Goal: Task Accomplishment & Management: Manage account settings

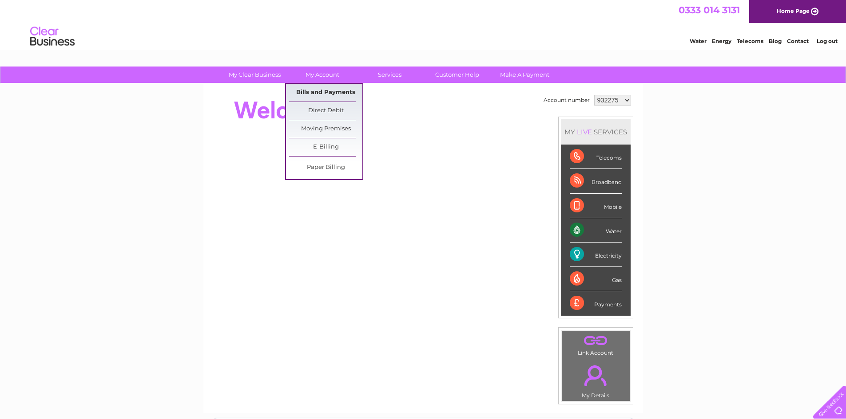
click at [335, 93] on link "Bills and Payments" at bounding box center [325, 93] width 73 height 18
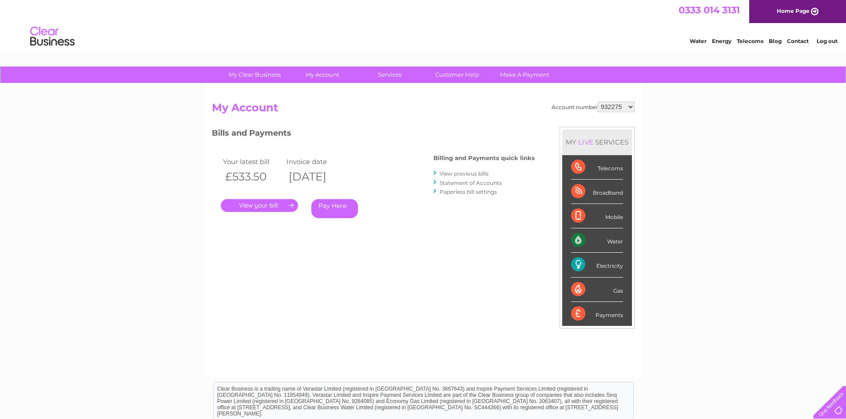
click at [632, 107] on select "932275 932278 1048523 1089500 1098788 1098798 1098834 1098838 1098848 1103919 1…" at bounding box center [615, 107] width 37 height 11
click at [628, 108] on select "932275 932278 1048523 1089500 1098788 1098798 1098834 1098838 1098848 1103919 1…" at bounding box center [615, 107] width 37 height 11
click at [629, 106] on select "932275 932278 1048523 1089500 1098788 1098798 1098834 1098838 1098848 1103919 1…" at bounding box center [615, 107] width 37 height 11
select select "1098838"
click at [597, 102] on select "932275 932278 1048523 1089500 1098788 1098798 1098834 1098838 1098848 1103919 1…" at bounding box center [615, 107] width 37 height 11
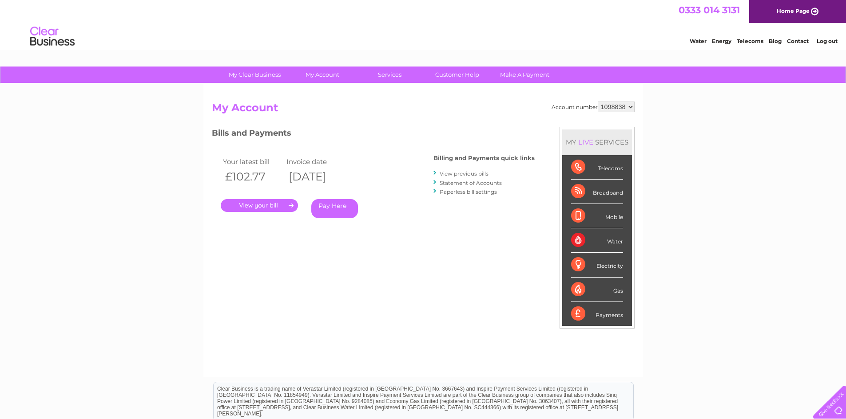
click at [629, 105] on select "932275 932278 1048523 1089500 1098788 1098798 1098834 1098838 1098848 1103919 1…" at bounding box center [615, 107] width 37 height 11
select select "932275"
click at [597, 102] on select "932275 932278 1048523 1089500 1098788 1098798 1098834 1098838 1098848 1103919 1…" at bounding box center [615, 107] width 37 height 11
click at [626, 107] on select "932275 932278 1048523 1089500 1098788 1098798 1098834 1098838 1098848 1103919 1…" at bounding box center [615, 107] width 37 height 11
select select "932278"
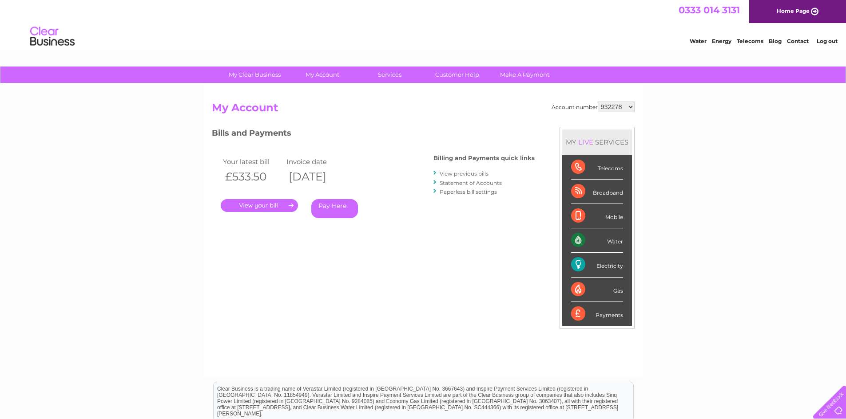
click at [597, 102] on select "932275 932278 1048523 1089500 1098788 1098798 1098834 1098838 1098848 1103919 1…" at bounding box center [615, 107] width 37 height 11
click at [627, 107] on select "932275 932278 1048523 1089500 1098788 1098798 1098834 1098838 1098848 1103919 1…" at bounding box center [615, 107] width 37 height 11
select select "1048523"
click at [597, 102] on select "932275 932278 1048523 1089500 1098788 1098798 1098834 1098838 1098848 1103919 1…" at bounding box center [615, 107] width 37 height 11
click at [627, 107] on select "932275 932278 1048523 1089500 1098788 1098798 1098834 1098838 1098848 1103919 1…" at bounding box center [615, 107] width 37 height 11
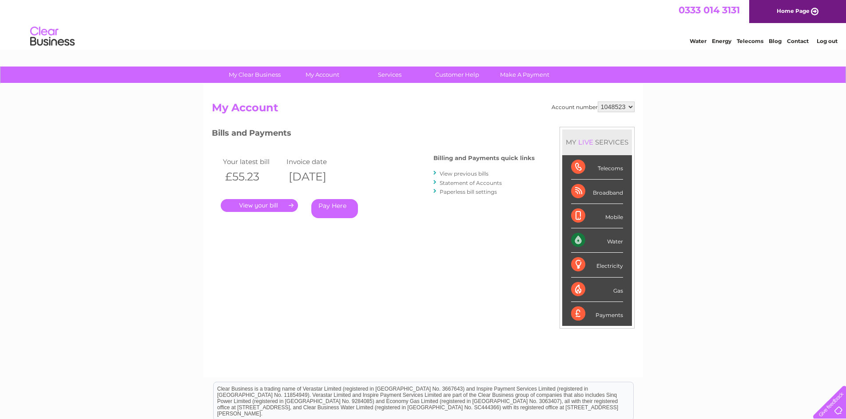
select select "1089500"
click at [597, 102] on select "932275 932278 1048523 1089500 1098788 1098798 1098834 1098838 1098848 1103919 1…" at bounding box center [615, 107] width 37 height 11
click at [625, 106] on select "932275 932278 1048523 1089500 1098788 1098798 1098834 1098838 1098848 1103919 1…" at bounding box center [615, 107] width 37 height 11
select select "1098788"
click at [597, 102] on select "932275 932278 1048523 1089500 1098788 1098798 1098834 1098838 1098848 1103919 1…" at bounding box center [615, 107] width 37 height 11
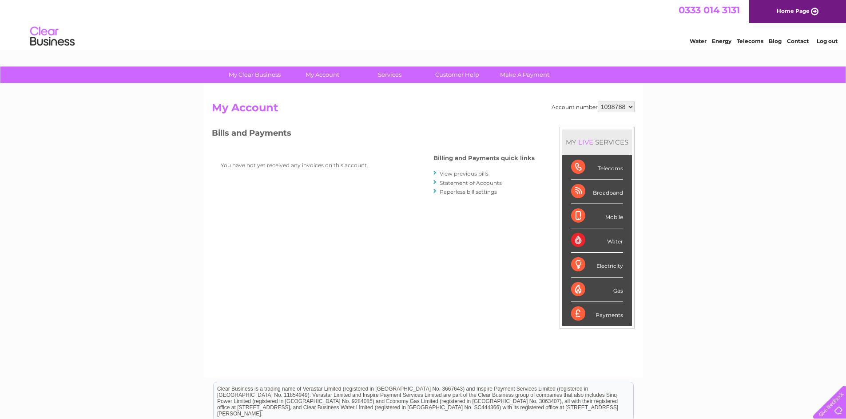
click at [618, 106] on select "932275 932278 1048523 1089500 1098788 1098798 1098834 1098838 1098848 1103919 1…" at bounding box center [615, 107] width 37 height 11
select select "1098798"
click at [597, 102] on select "932275 932278 1048523 1089500 1098788 1098798 1098834 1098838 1098848 1103919 1…" at bounding box center [615, 107] width 37 height 11
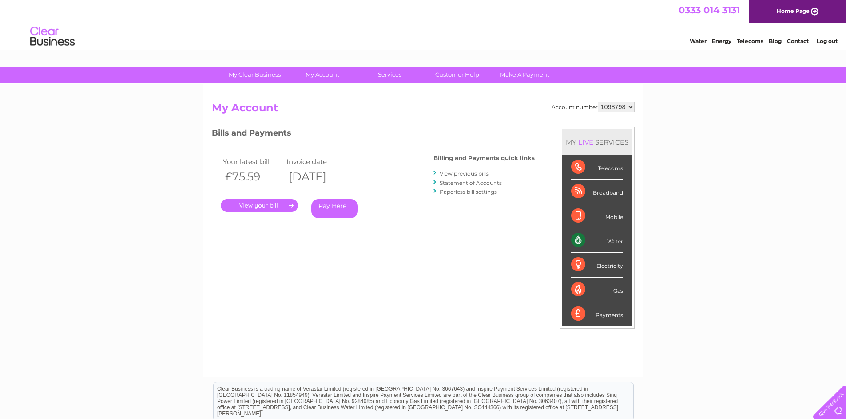
click at [609, 109] on select "932275 932278 1048523 1089500 1098788 1098798 1098834 1098838 1098848 1103919 1…" at bounding box center [615, 107] width 37 height 11
select select "1098834"
click at [597, 102] on select "932275 932278 1048523 1089500 1098788 1098798 1098834 1098838 1098848 1103919 1…" at bounding box center [615, 107] width 37 height 11
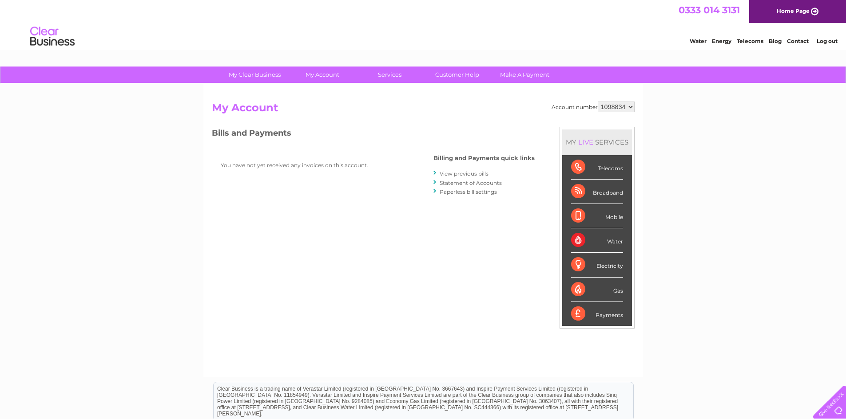
click at [620, 108] on select "932275 932278 1048523 1089500 1098788 1098798 1098834 1098838 1098848 1103919 1…" at bounding box center [615, 107] width 37 height 11
select select "1098838"
click at [597, 102] on select "932275 932278 1048523 1089500 1098788 1098798 1098834 1098838 1098848 1103919 1…" at bounding box center [615, 107] width 37 height 11
click at [620, 107] on select "932275 932278 1048523 1089500 1098788 1098798 1098834 1098838 1098848 1103919 1…" at bounding box center [615, 107] width 37 height 11
select select "1098848"
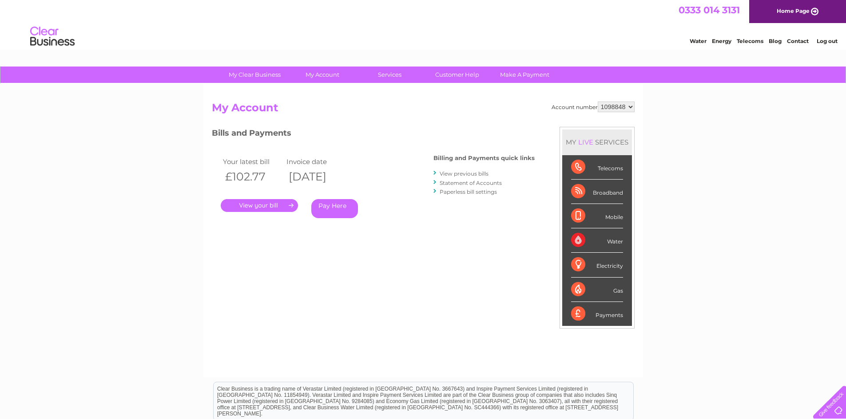
click at [597, 102] on select "932275 932278 1048523 1089500 1098788 1098798 1098834 1098838 1098848 1103919 1…" at bounding box center [615, 107] width 37 height 11
click at [611, 105] on select "932275 932278 1048523 1089500 1098788 1098798 1098834 1098838 1098848 1103919 1…" at bounding box center [615, 107] width 37 height 11
select select "1103919"
click at [597, 102] on select "932275 932278 1048523 1089500 1098788 1098798 1098834 1098838 1098848 1103919 1…" at bounding box center [615, 107] width 37 height 11
click at [617, 106] on select "932275 932278 1048523 1089500 1098788 1098798 1098834 1098838 1098848 1103919 1…" at bounding box center [615, 107] width 37 height 11
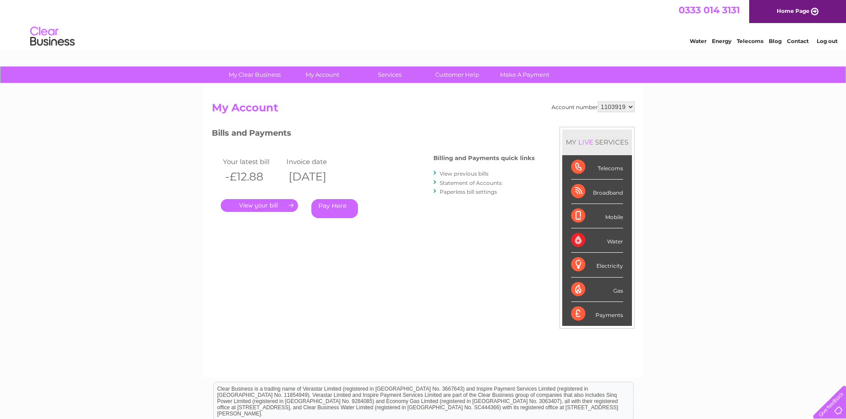
select select "1103920"
click at [597, 102] on select "932275 932278 1048523 1089500 1098788 1098798 1098834 1098838 1098848 1103919 1…" at bounding box center [615, 107] width 37 height 11
click at [617, 107] on select "932275 932278 1048523 1089500 1098788 1098798 1098834 1098838 1098848 1103919 1…" at bounding box center [615, 107] width 37 height 11
select select "1103921"
click at [597, 102] on select "932275 932278 1048523 1089500 1098788 1098798 1098834 1098838 1098848 1103919 1…" at bounding box center [615, 107] width 37 height 11
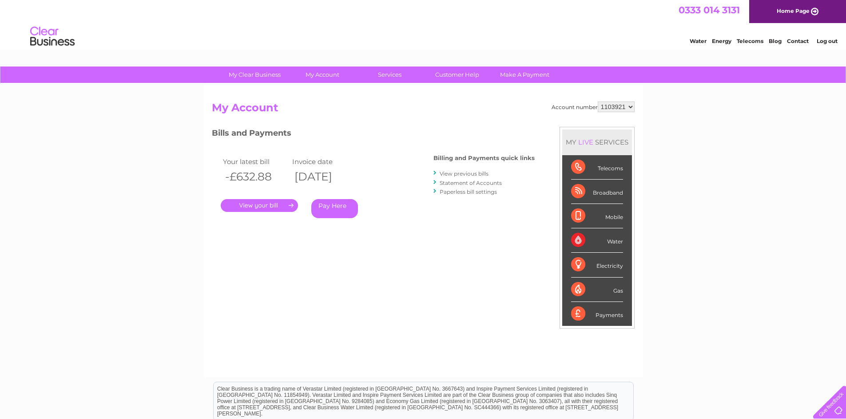
click at [613, 107] on select "932275 932278 1048523 1089500 1098788 1098798 1098834 1098838 1098848 1103919 1…" at bounding box center [615, 107] width 37 height 11
select select "1103922"
click at [597, 102] on select "932275 932278 1048523 1089500 1098788 1098798 1098834 1098838 1098848 1103919 1…" at bounding box center [615, 107] width 37 height 11
click at [610, 106] on select "932275 932278 1048523 1089500 1098788 1098798 1098834 1098838 1098848 1103919 1…" at bounding box center [615, 107] width 37 height 11
select select "1111590"
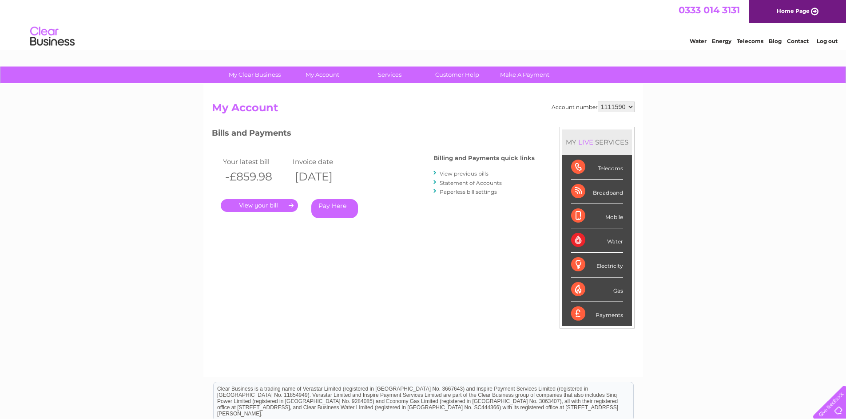
click at [597, 102] on select "932275 932278 1048523 1089500 1098788 1098798 1098834 1098838 1098848 1103919 1…" at bounding box center [615, 107] width 37 height 11
click at [265, 202] on link "." at bounding box center [259, 205] width 77 height 13
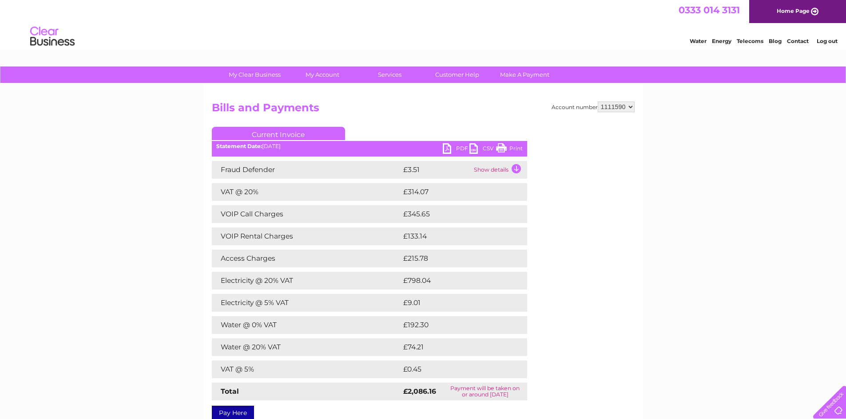
click at [444, 148] on link "PDF" at bounding box center [456, 149] width 27 height 13
